Goal: Register for event/course

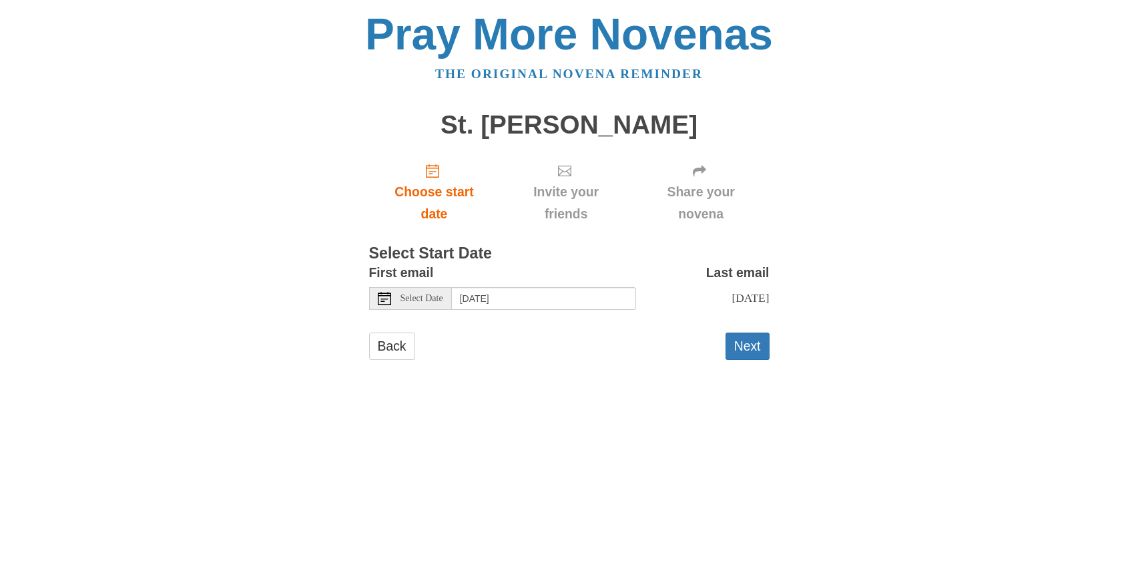
click at [383, 296] on use at bounding box center [384, 298] width 13 height 13
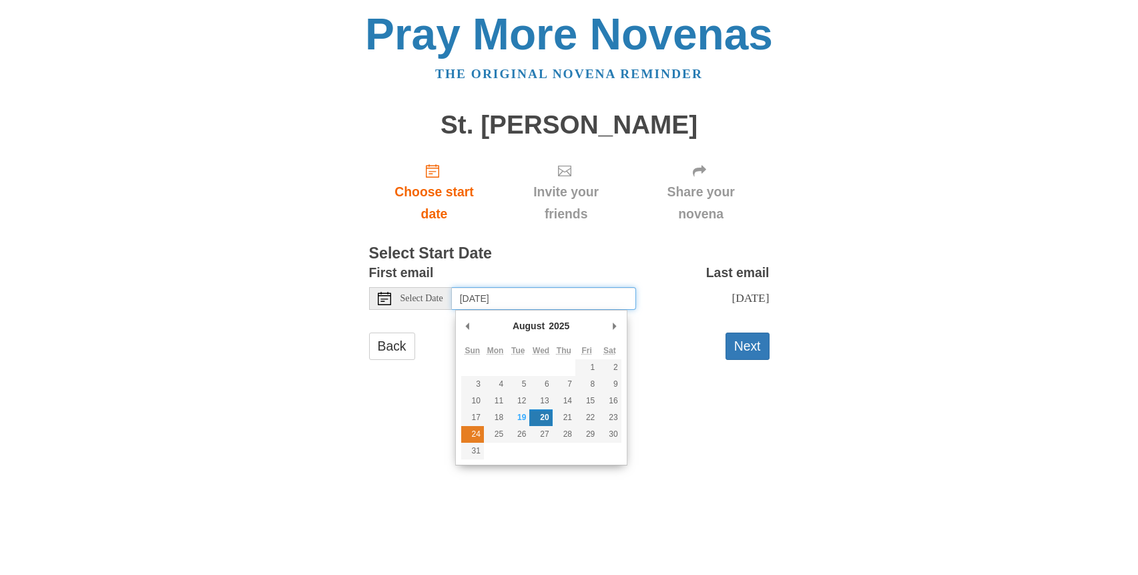
type input "Sunday, August 24th"
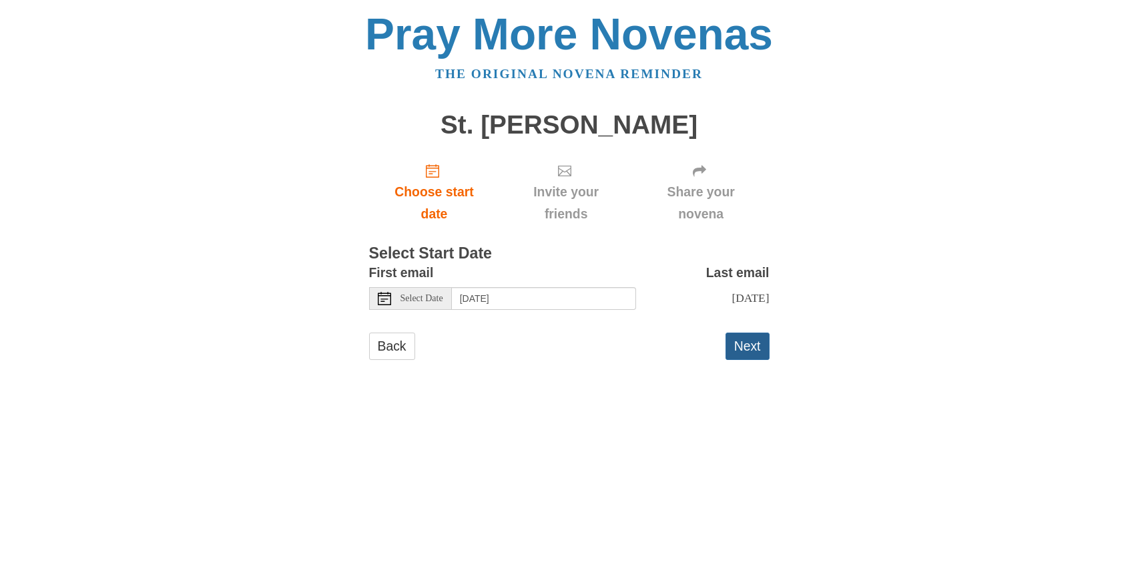
click at [752, 349] on button "Next" at bounding box center [747, 345] width 44 height 27
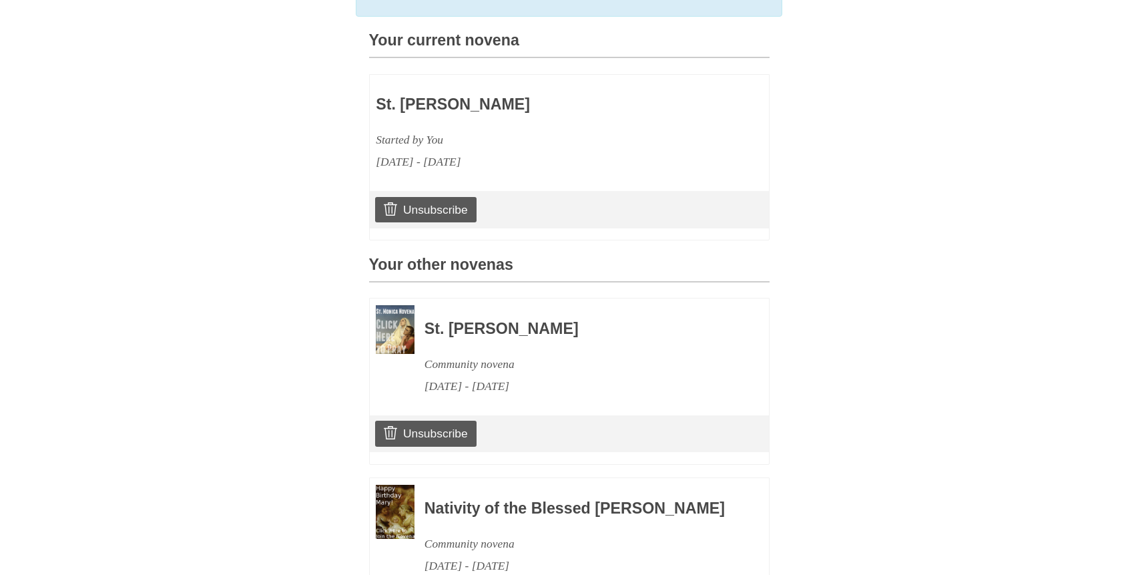
scroll to position [506, 0]
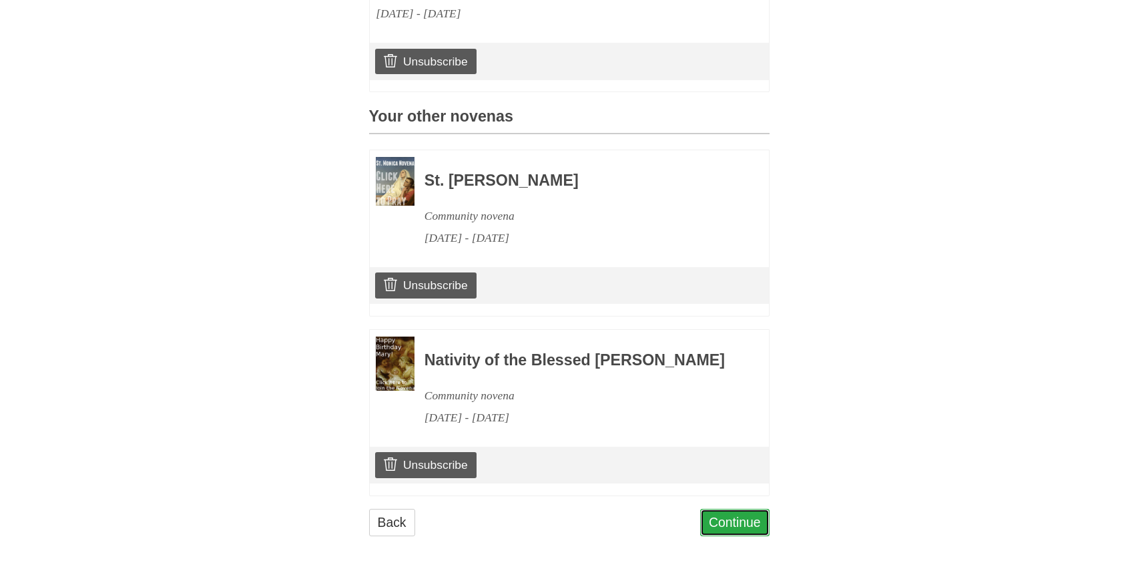
click at [736, 521] on link "Continue" at bounding box center [734, 521] width 69 height 27
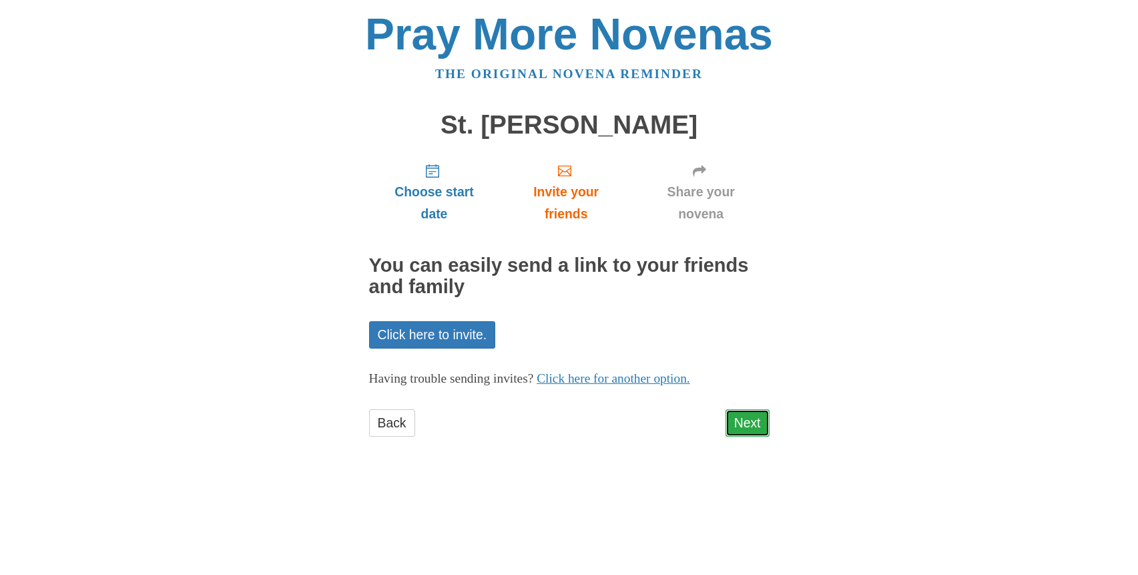
click at [751, 425] on link "Next" at bounding box center [747, 422] width 44 height 27
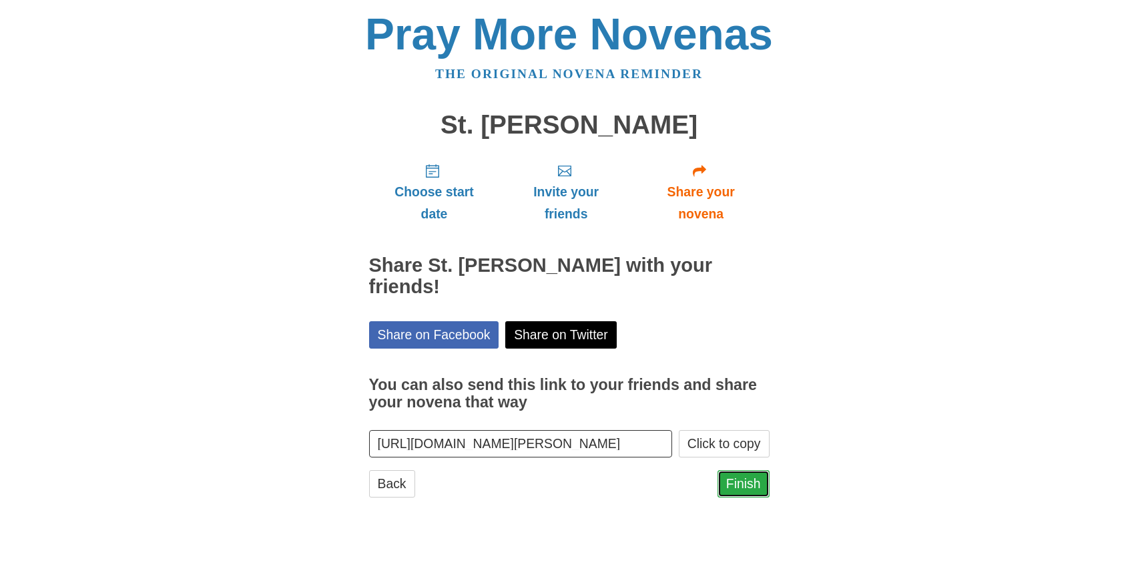
click at [757, 470] on link "Finish" at bounding box center [743, 483] width 52 height 27
